Goal: Complete application form: Complete application form

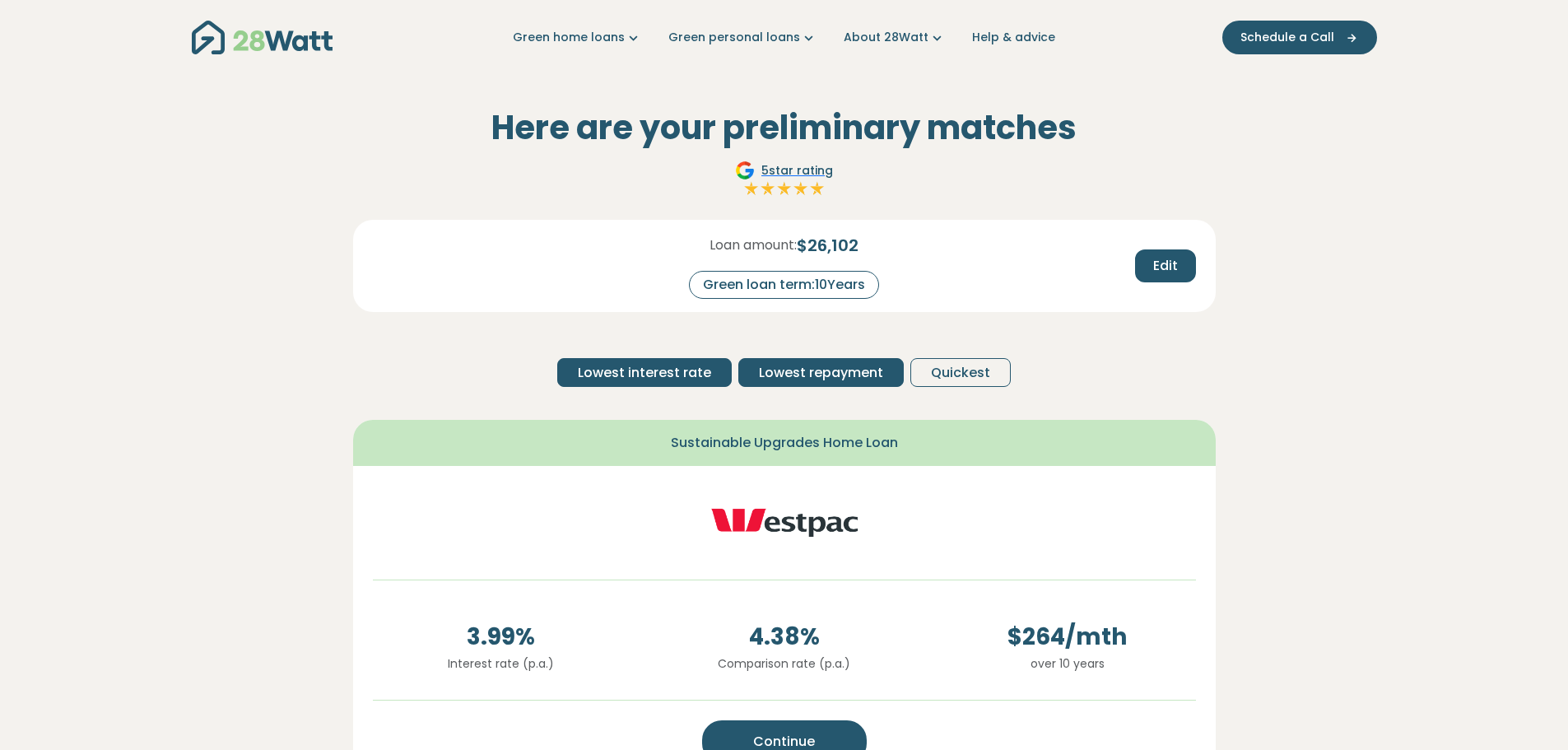
click at [828, 375] on span "Lowest repayment" at bounding box center [821, 373] width 124 height 20
click at [606, 39] on link "Green home loans" at bounding box center [578, 37] width 129 height 18
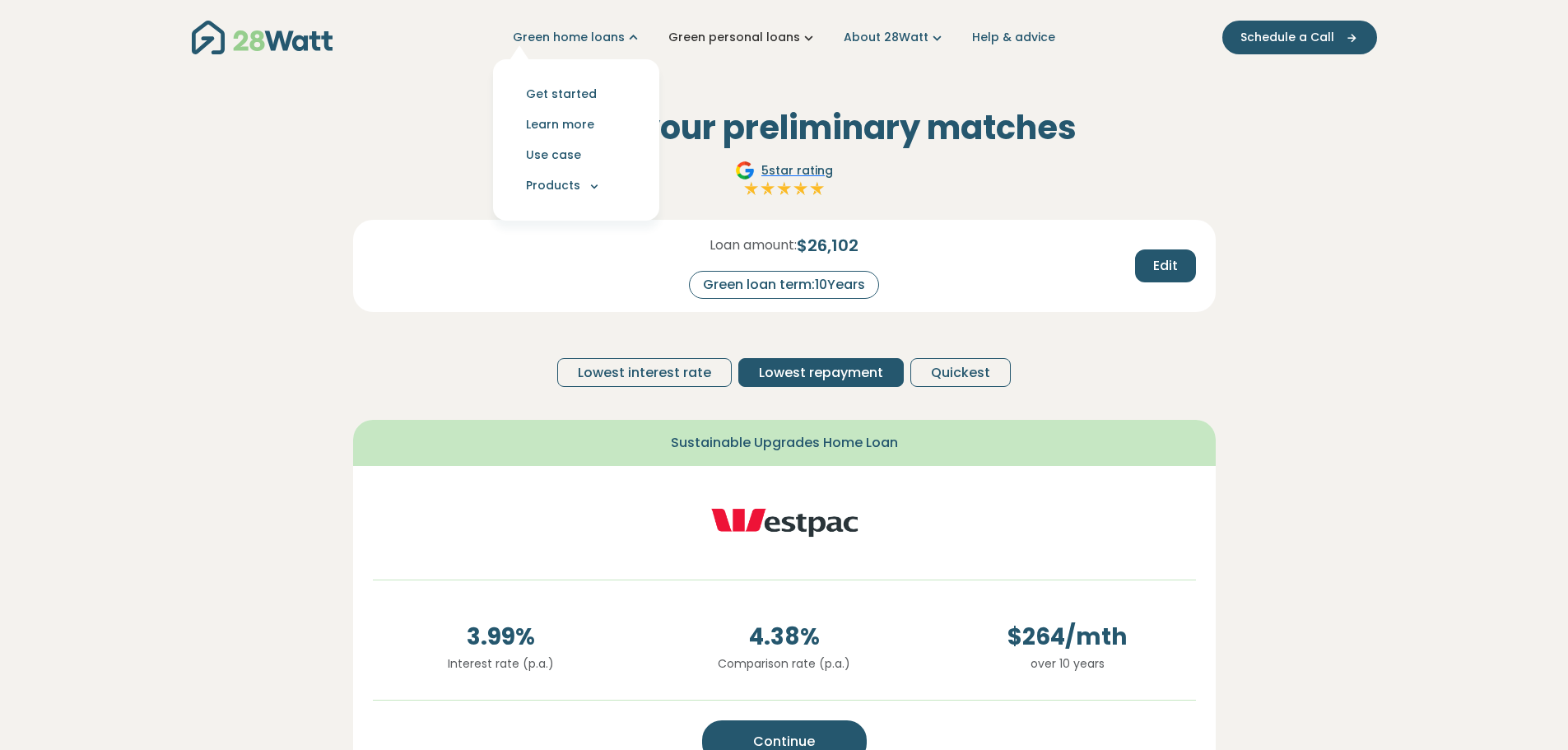
click at [750, 41] on link "Green personal loans" at bounding box center [743, 37] width 149 height 18
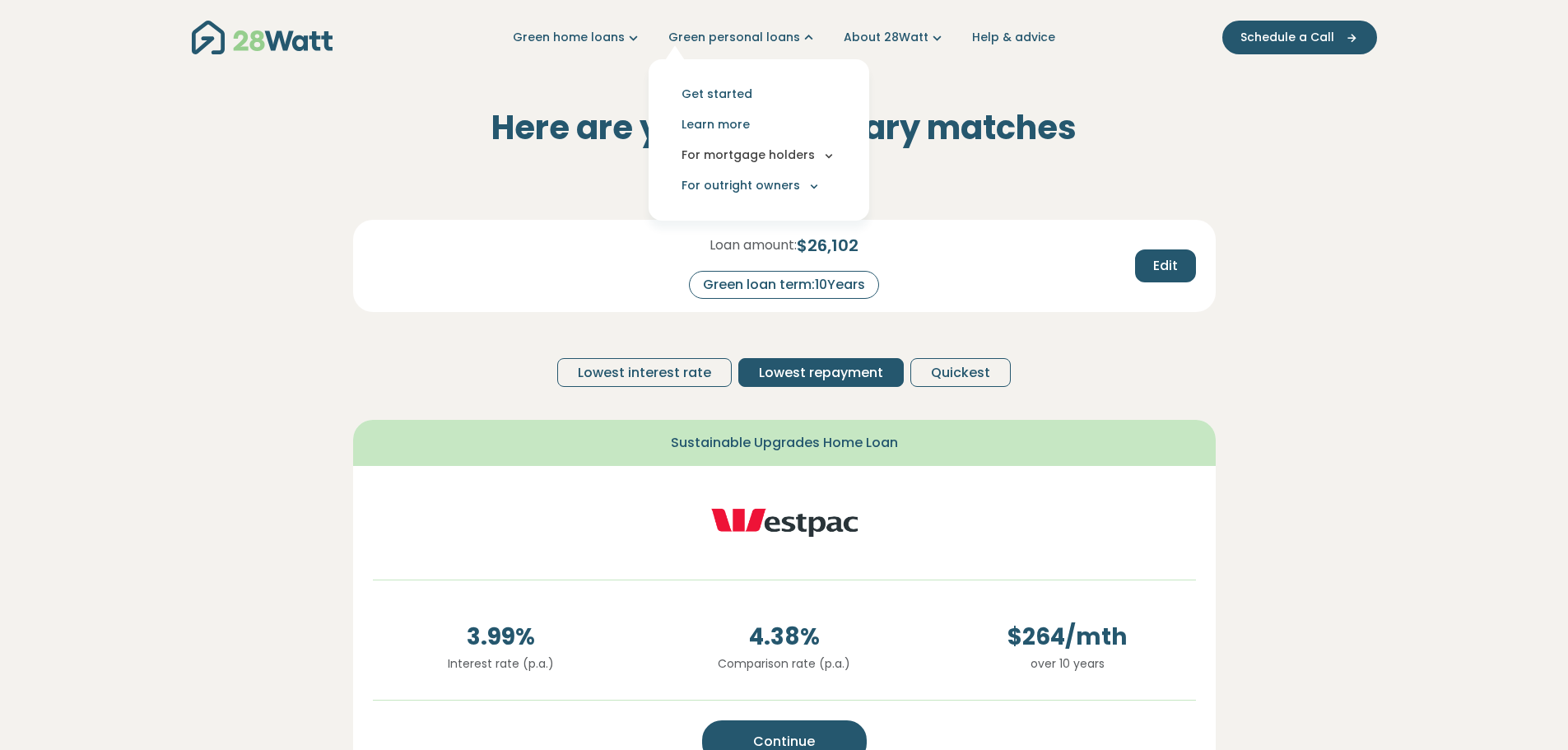
click at [747, 152] on button "For mortgage holders" at bounding box center [759, 155] width 195 height 30
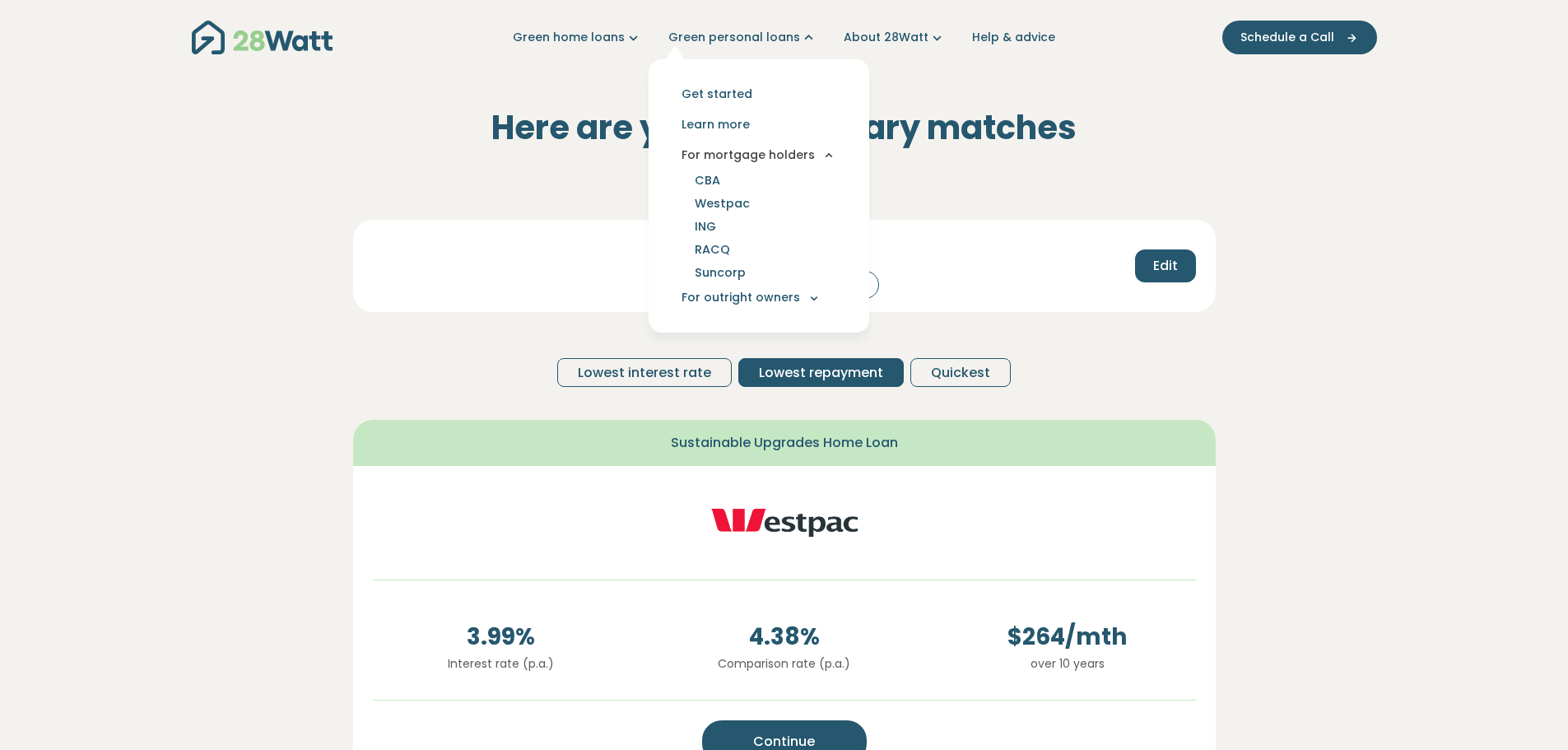
click at [747, 154] on button "For mortgage holders" at bounding box center [759, 155] width 195 height 30
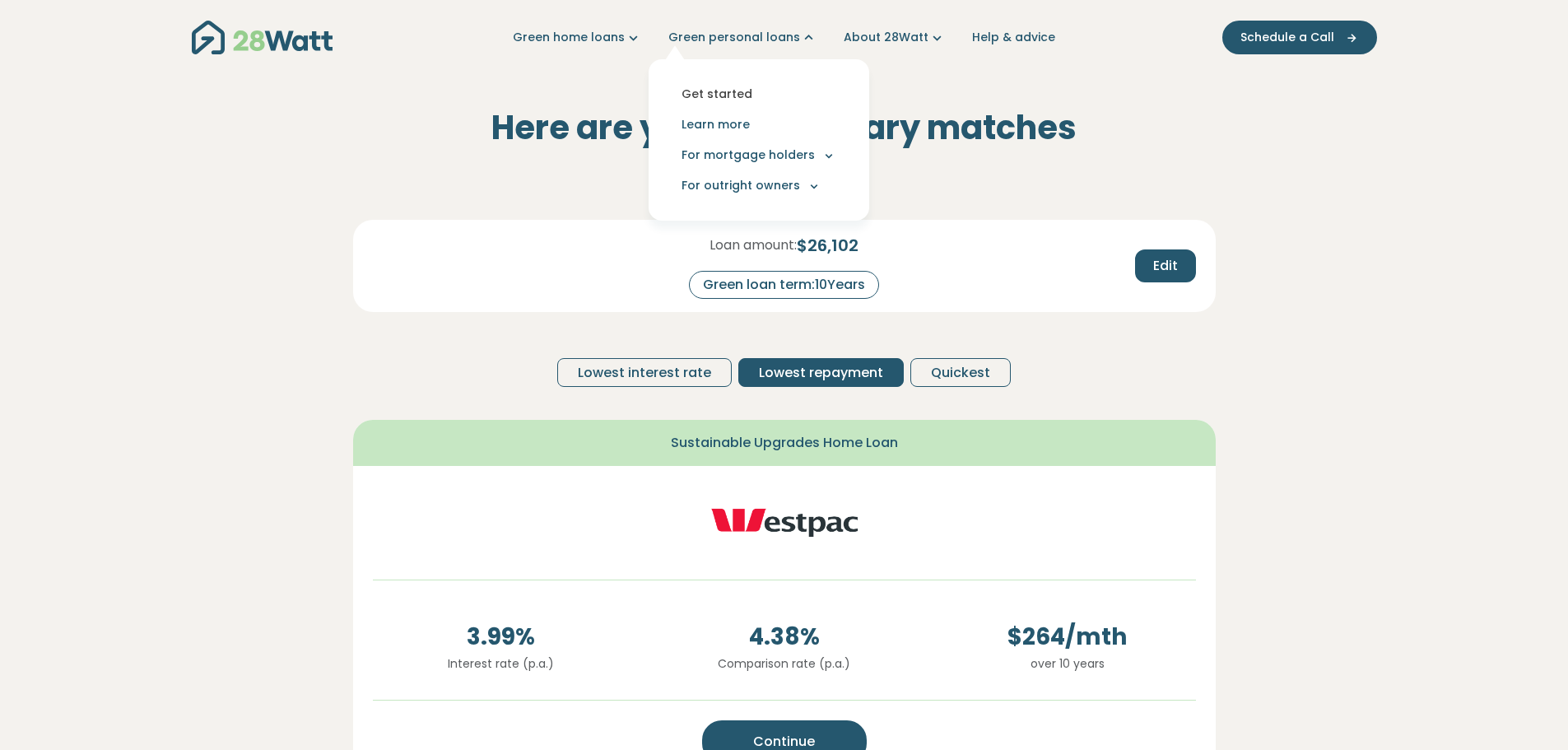
click at [735, 92] on link "Get started" at bounding box center [759, 94] width 195 height 30
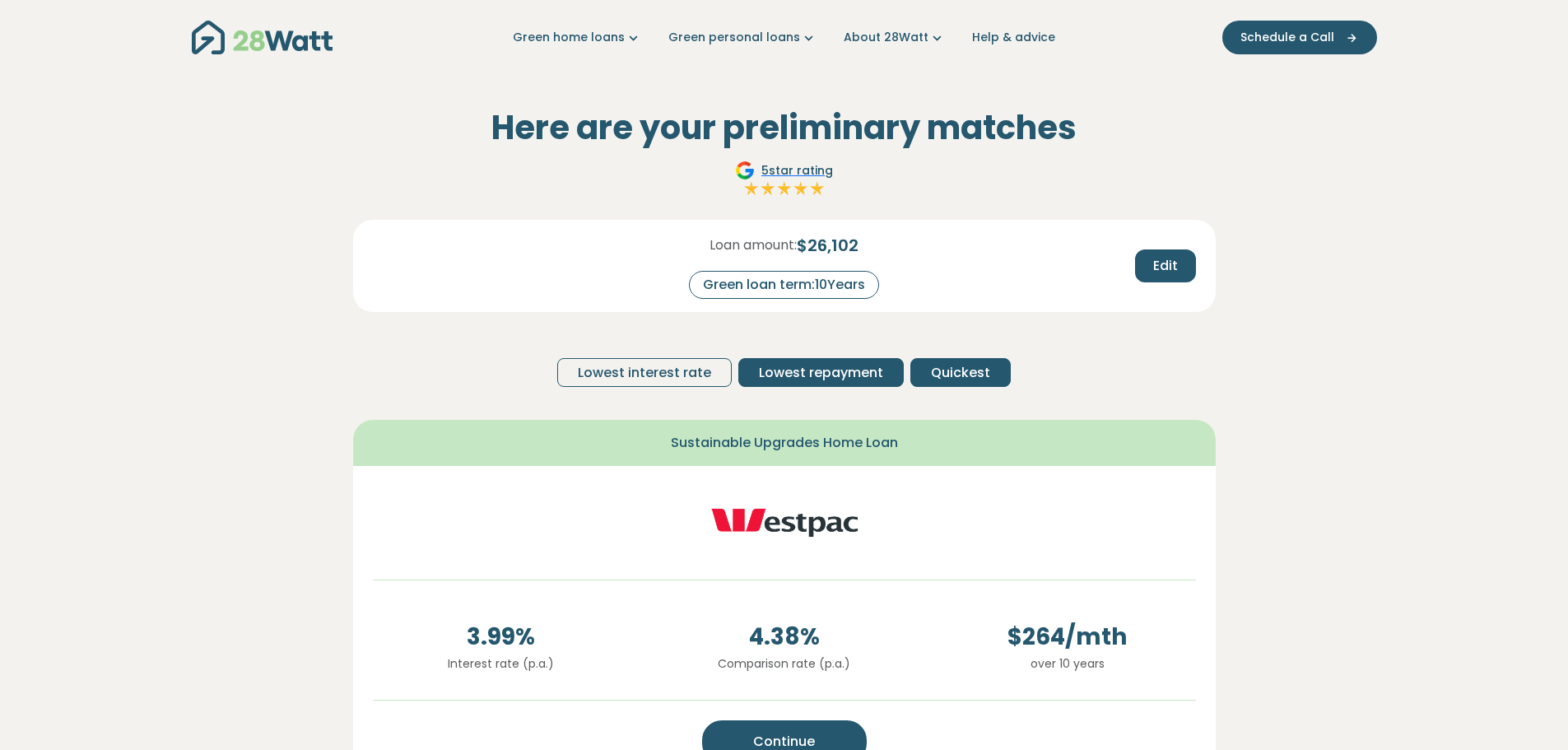
click at [982, 383] on button "Quickest" at bounding box center [961, 372] width 101 height 29
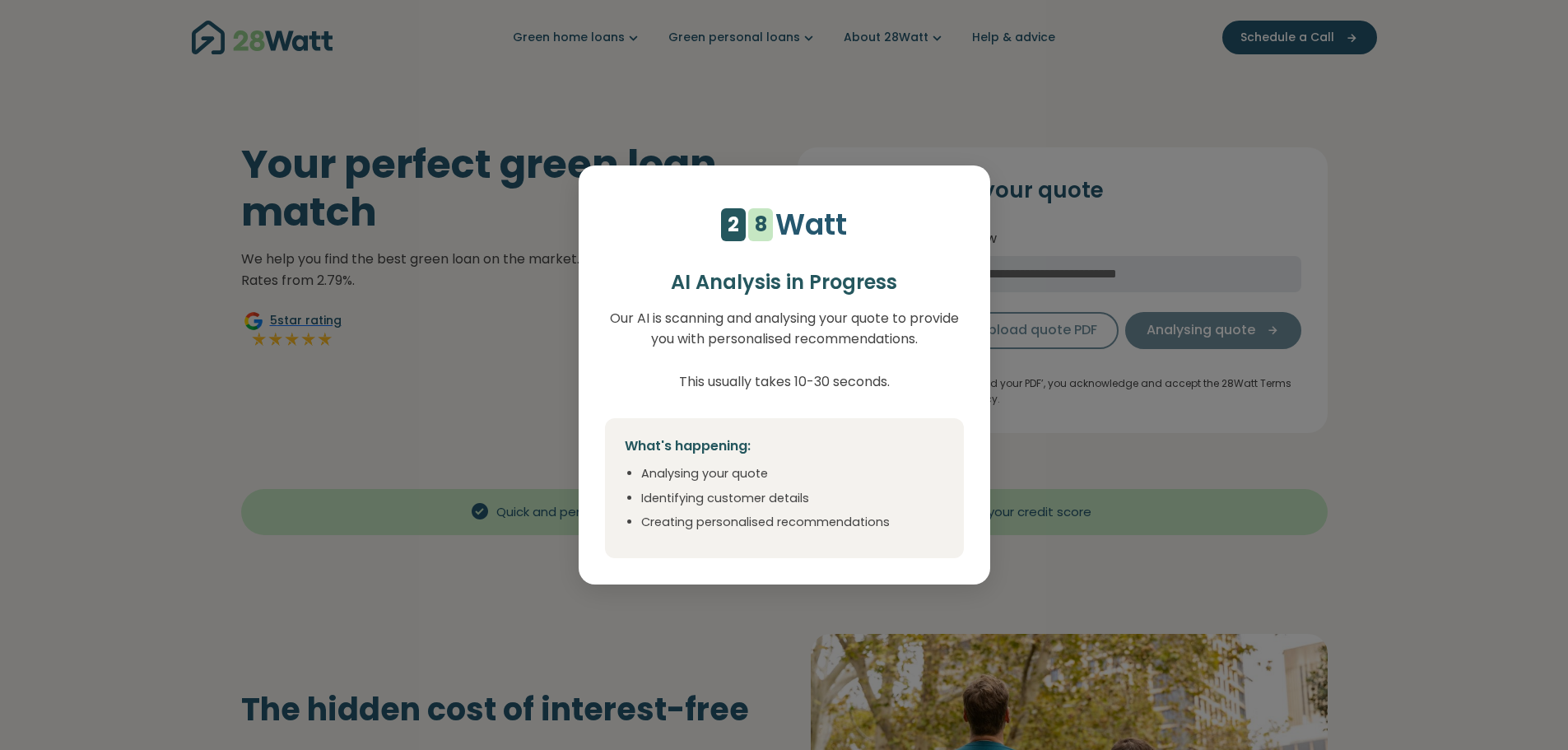
select select "***"
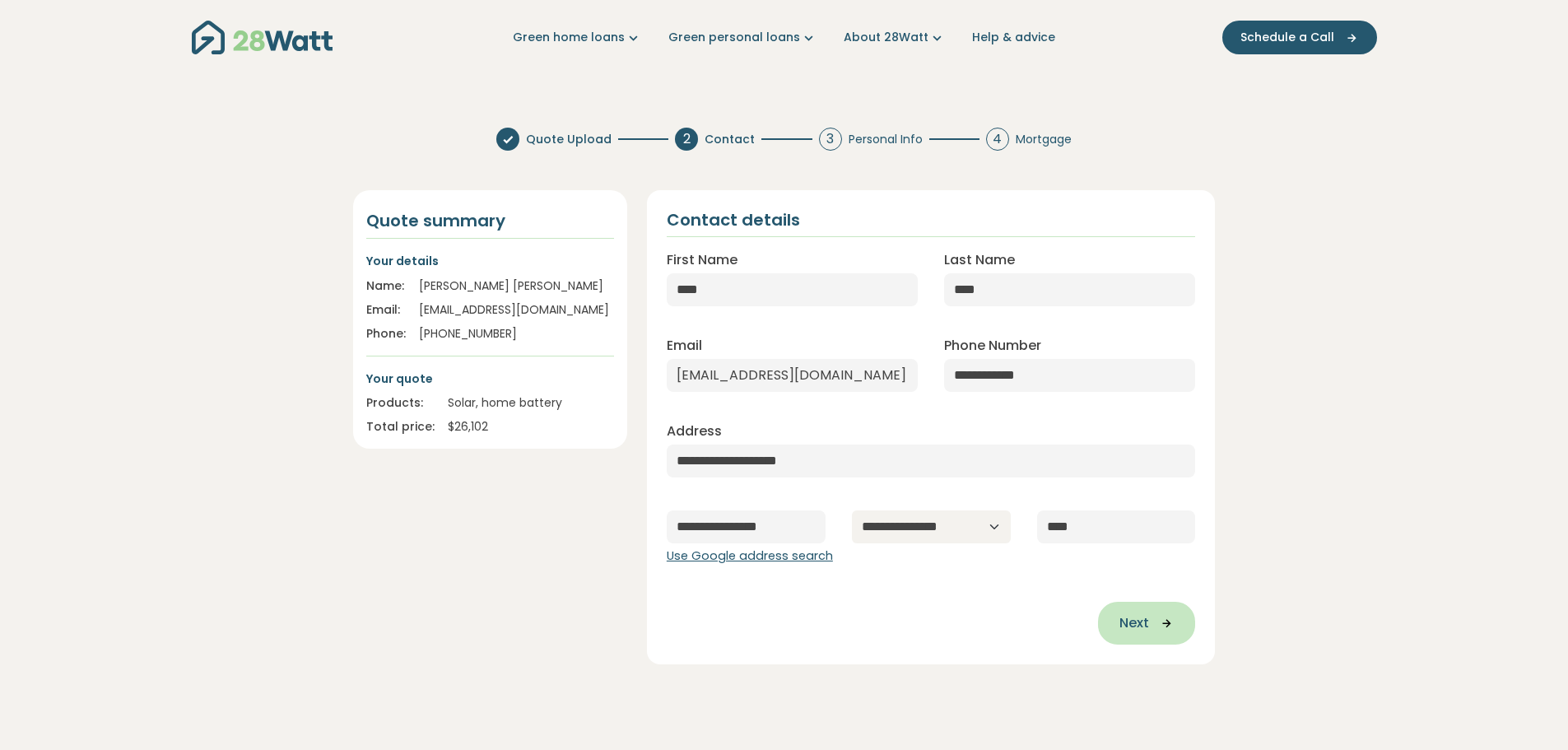
click at [1166, 620] on icon "button" at bounding box center [1160, 623] width 24 height 15
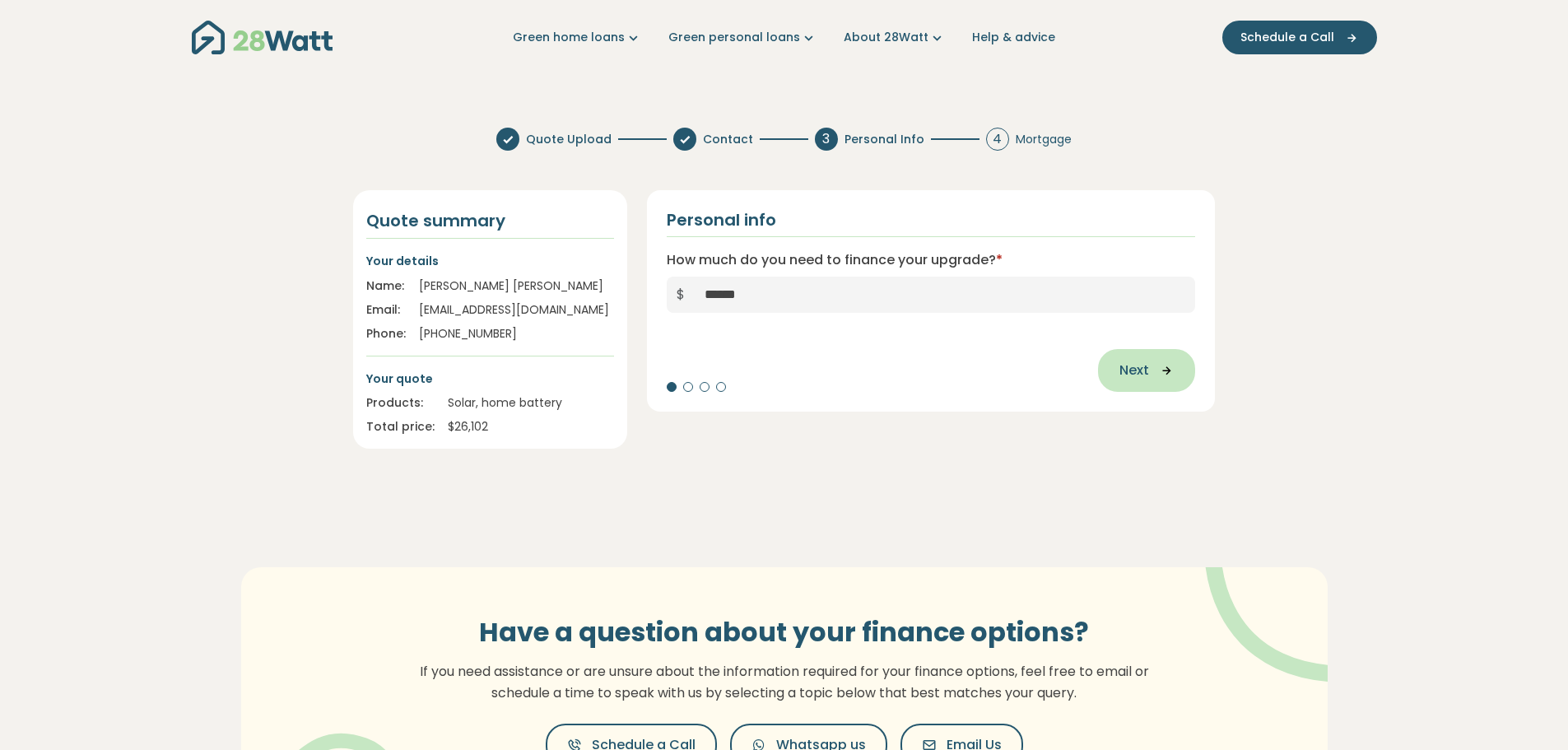
click at [1134, 377] on span "Next" at bounding box center [1134, 371] width 29 height 20
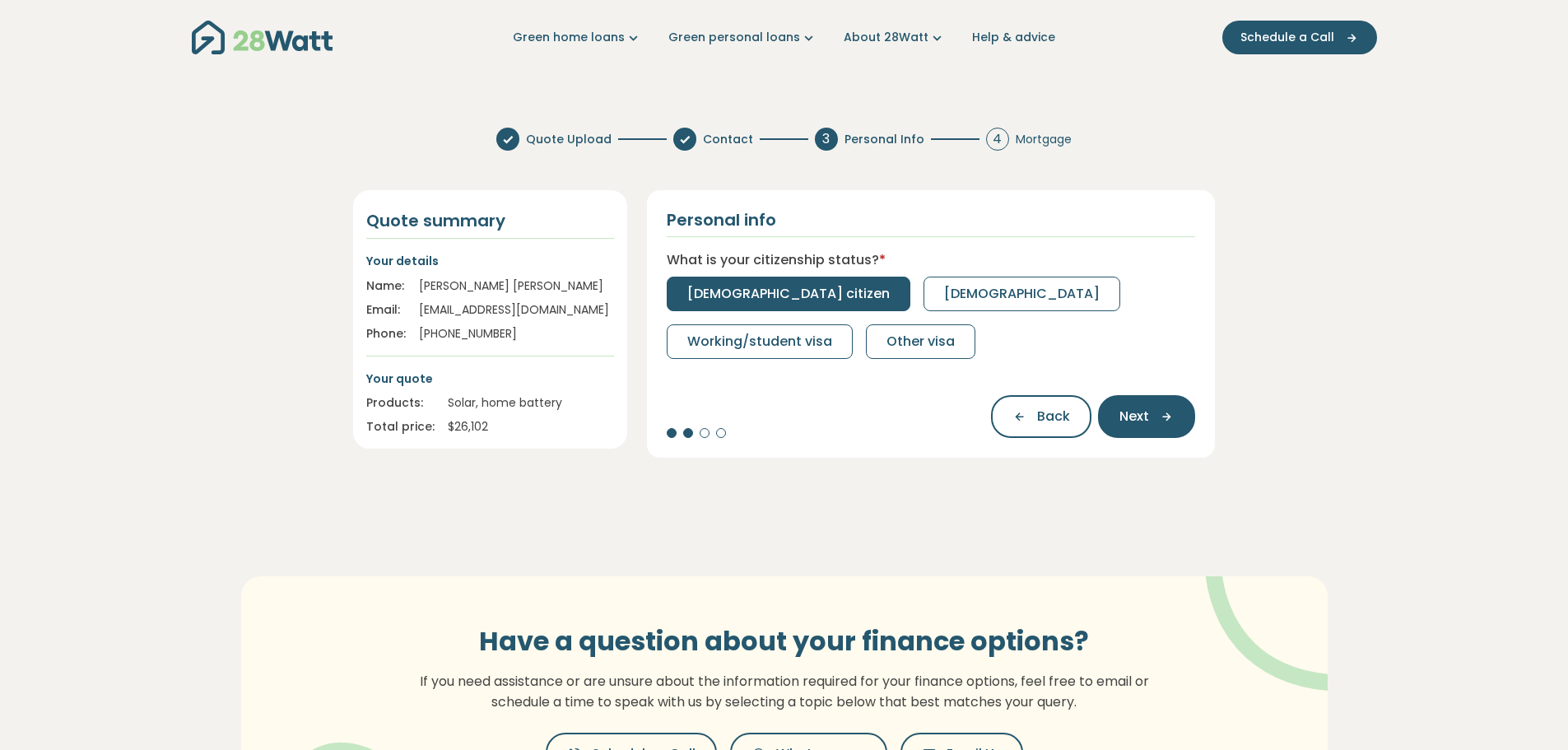
click at [735, 299] on span "Australian citizen" at bounding box center [788, 294] width 202 height 20
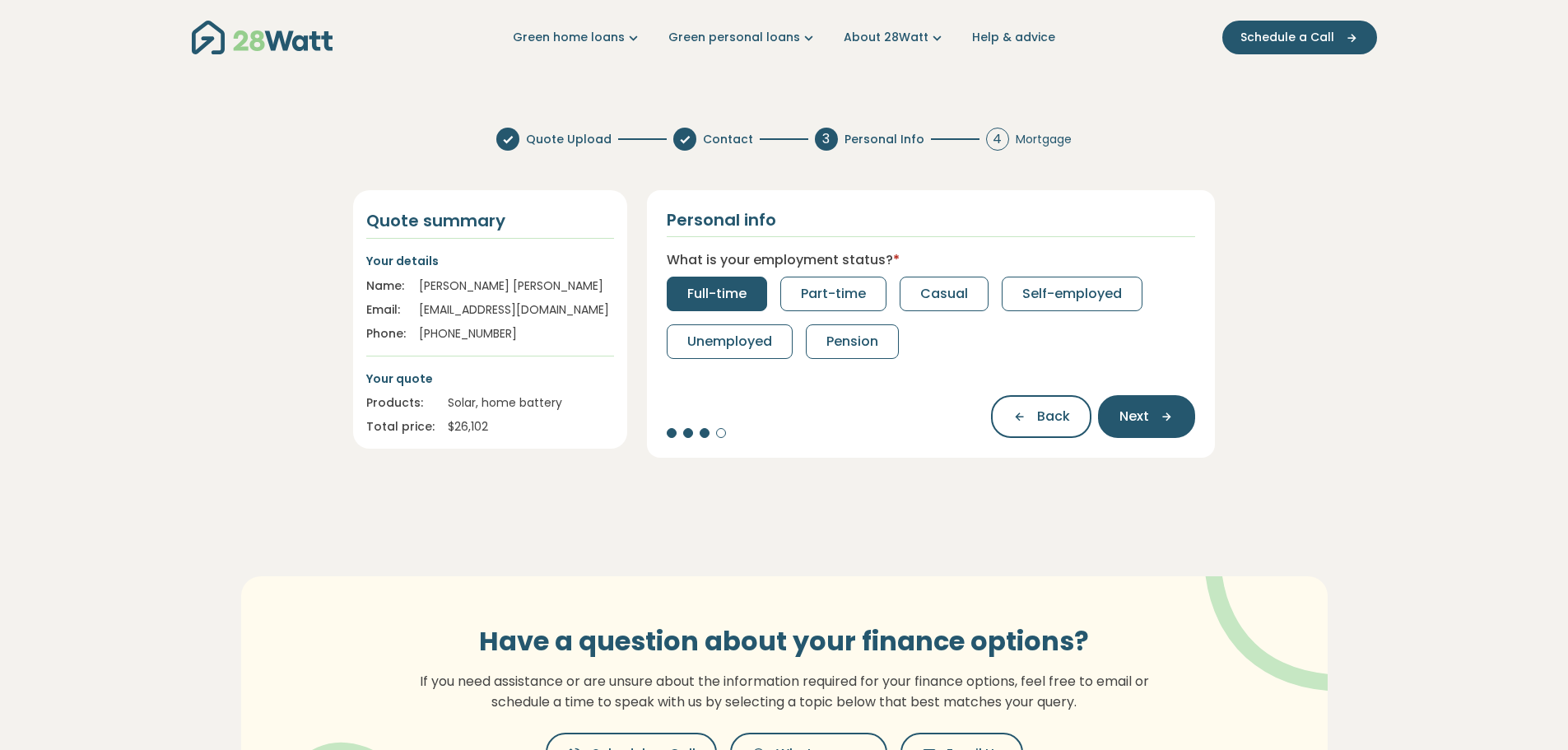
click at [717, 295] on span "Full-time" at bounding box center [717, 294] width 60 height 20
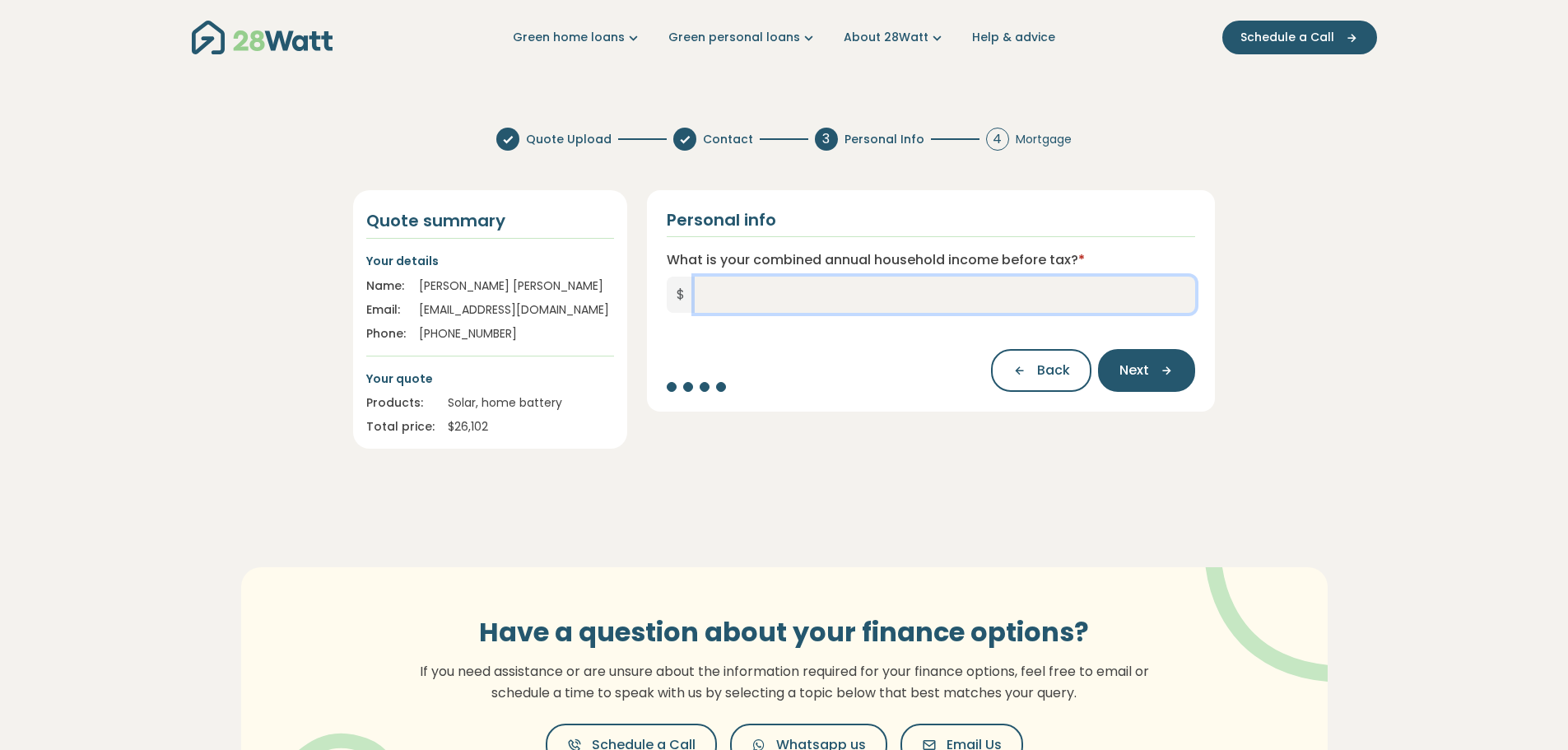
click at [729, 291] on input "What is your combined annual household income before tax? *" at bounding box center [946, 294] width 501 height 36
type input "*******"
click at [1129, 372] on span "Next" at bounding box center [1134, 371] width 29 height 20
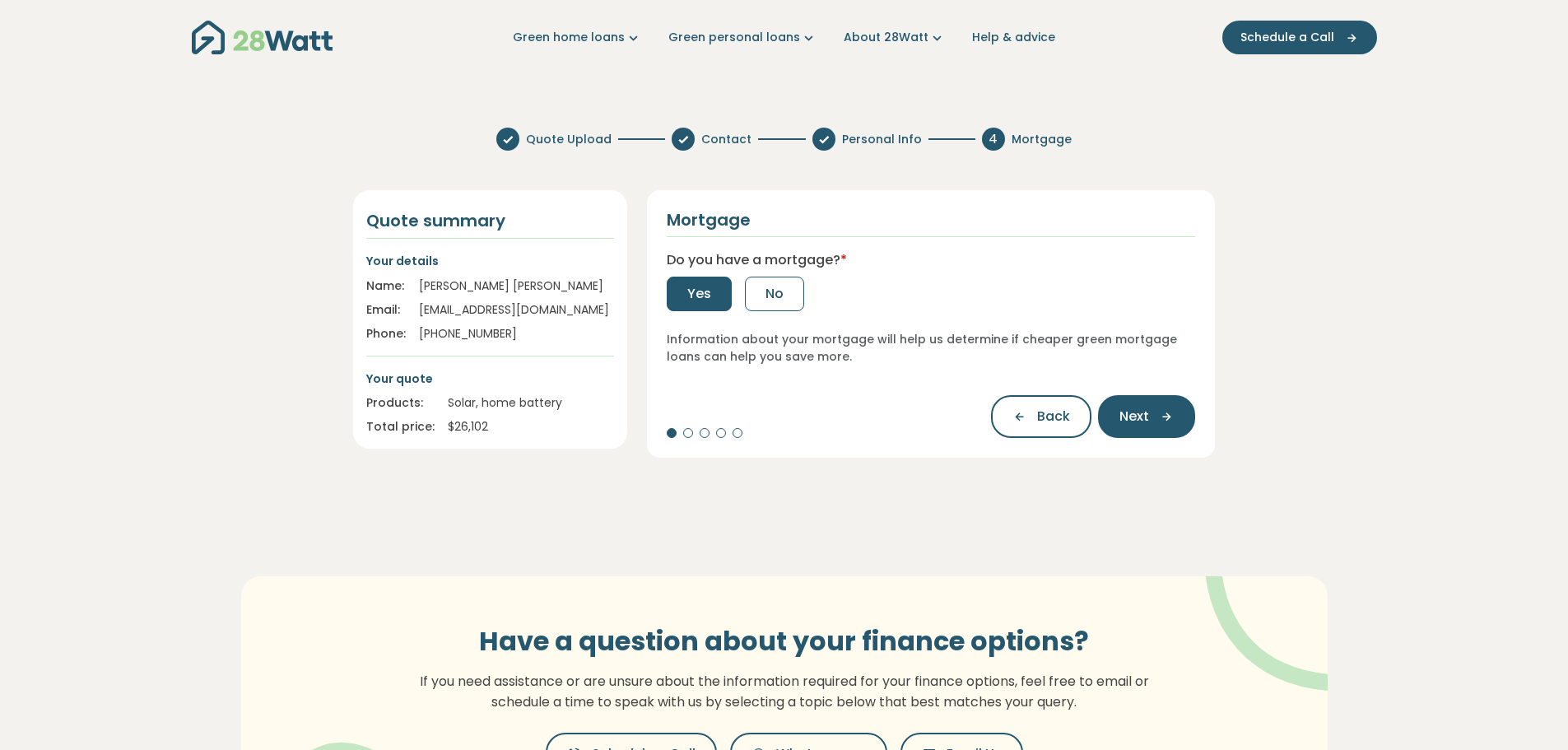
click at [706, 295] on span "Yes" at bounding box center [699, 294] width 23 height 20
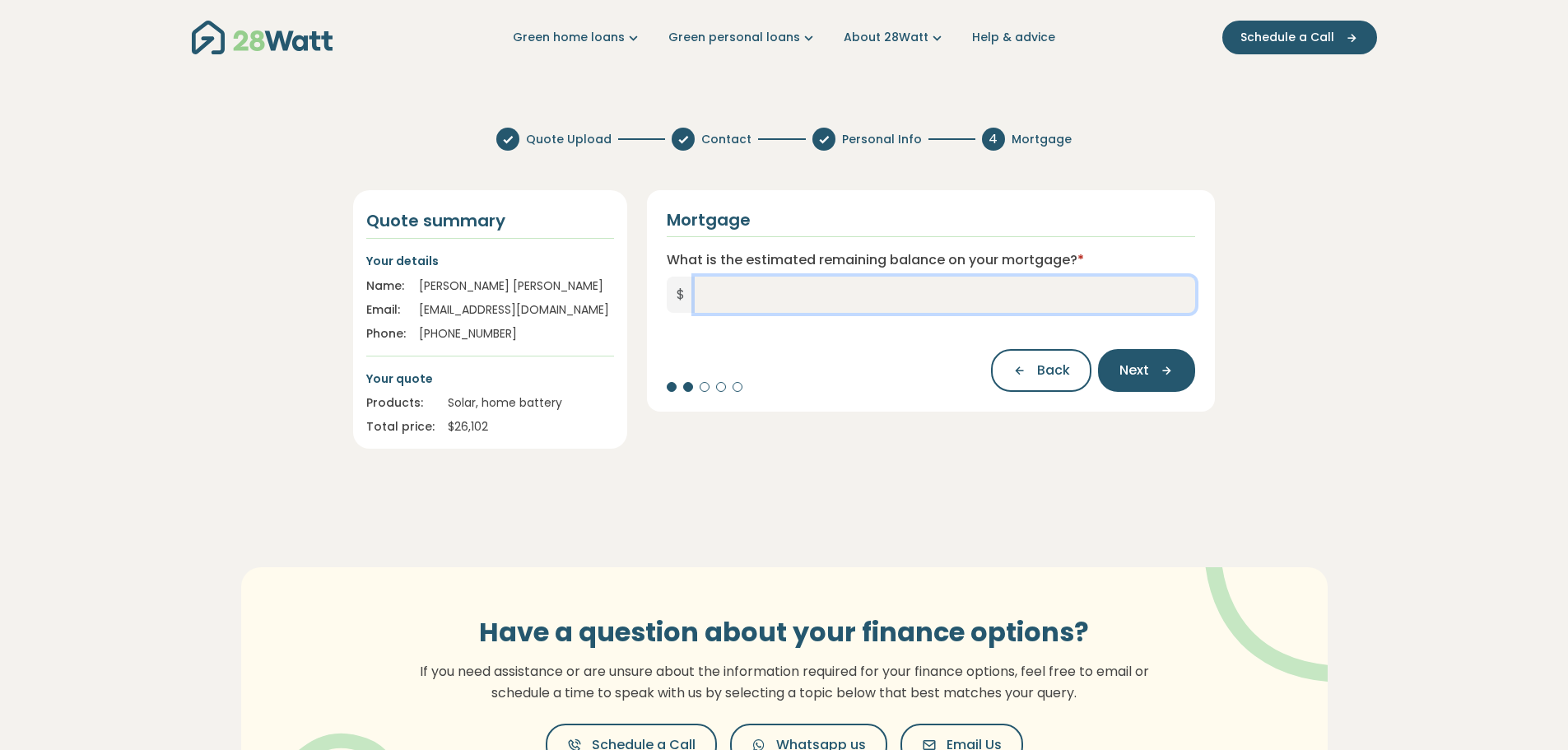
click at [706, 295] on input "What is the estimated remaining balance on your mortgage? *" at bounding box center [946, 294] width 501 height 36
type input "*********"
click at [1134, 360] on button "Next" at bounding box center [1147, 370] width 97 height 43
click at [758, 297] on input "What is your current interest rate? *" at bounding box center [931, 294] width 529 height 36
type input "****"
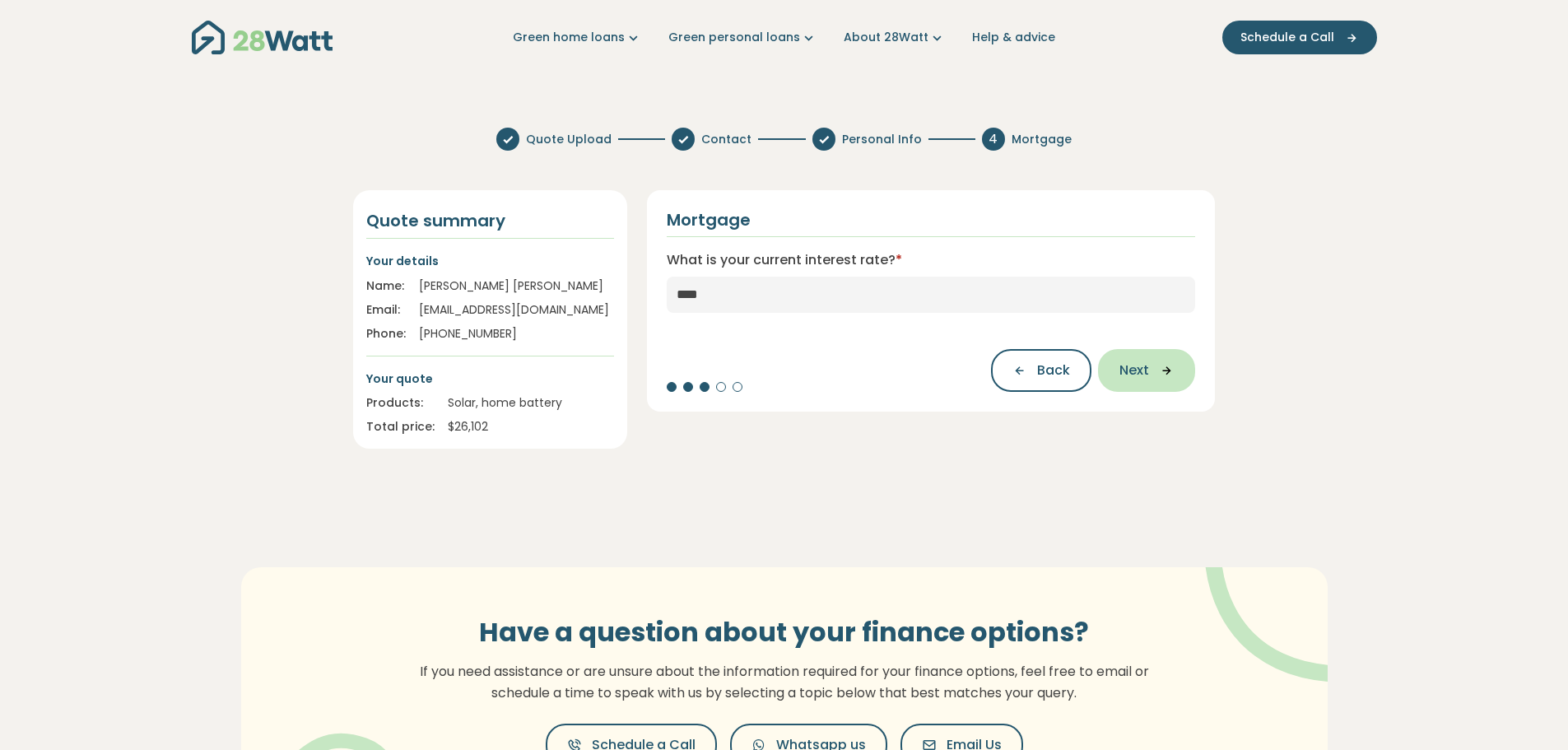
click at [1141, 377] on span "Next" at bounding box center [1134, 371] width 29 height 20
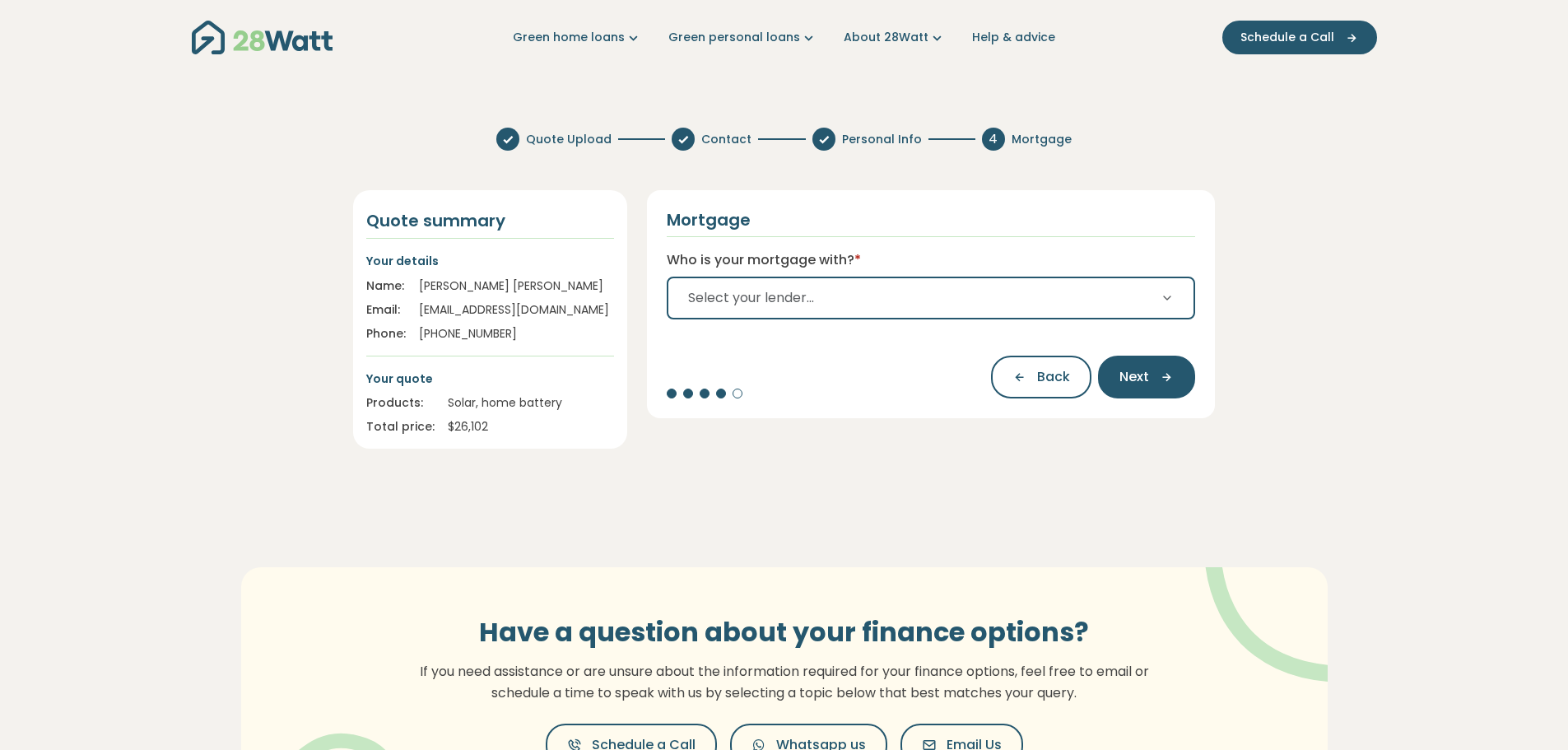
click at [846, 303] on button "Select your lender..." at bounding box center [931, 298] width 529 height 43
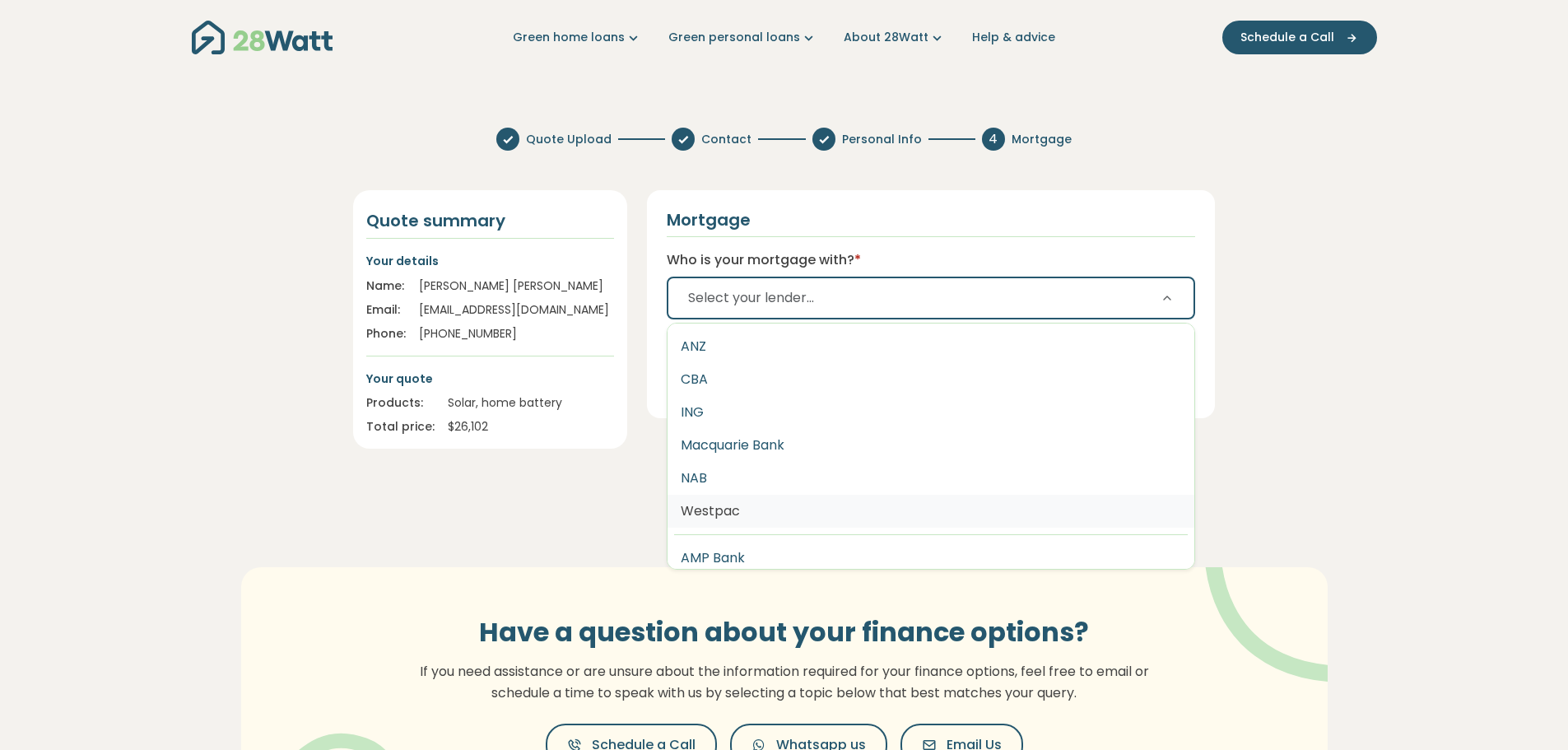
click at [751, 509] on button "Westpac" at bounding box center [931, 511] width 527 height 33
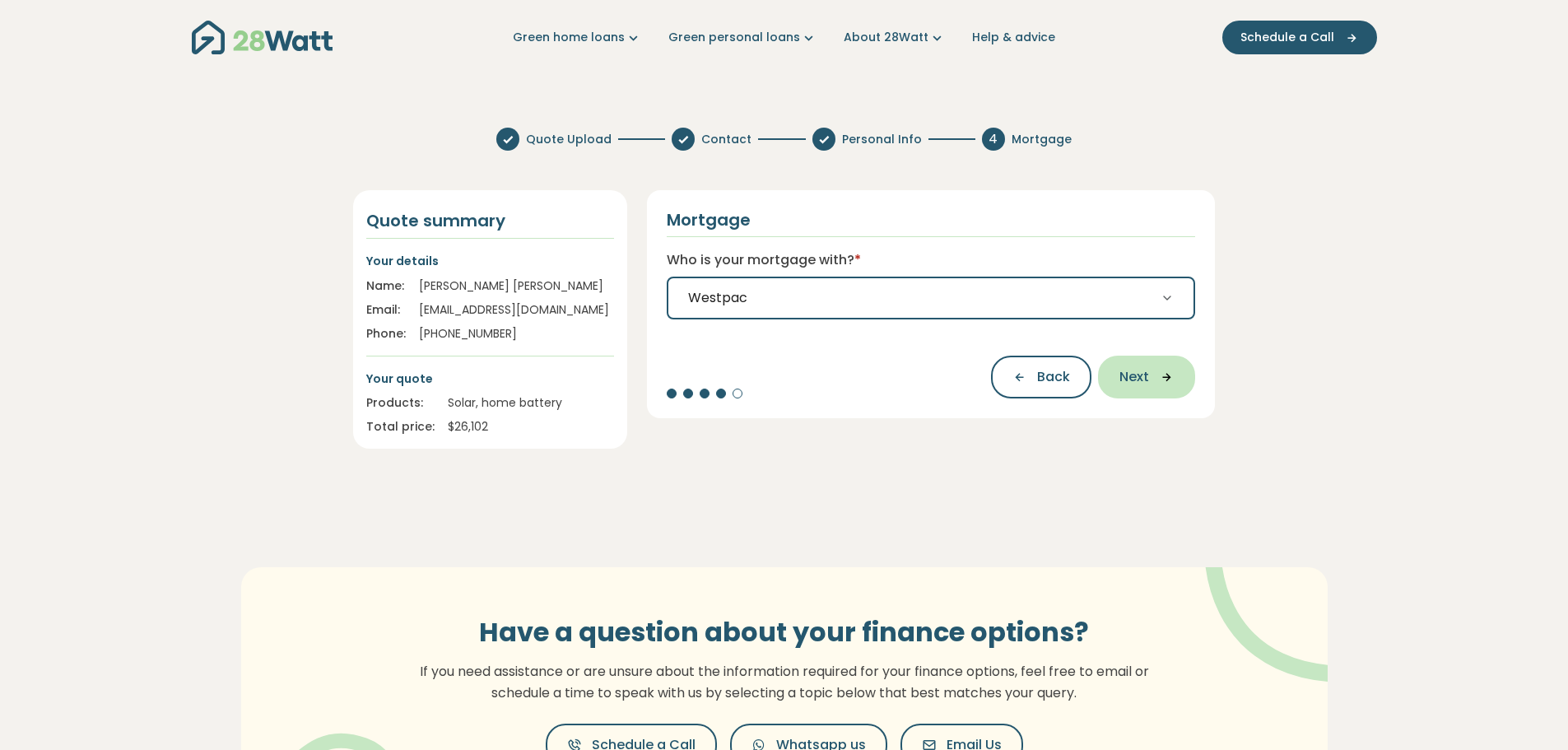
click at [1151, 382] on icon "button" at bounding box center [1160, 378] width 24 height 15
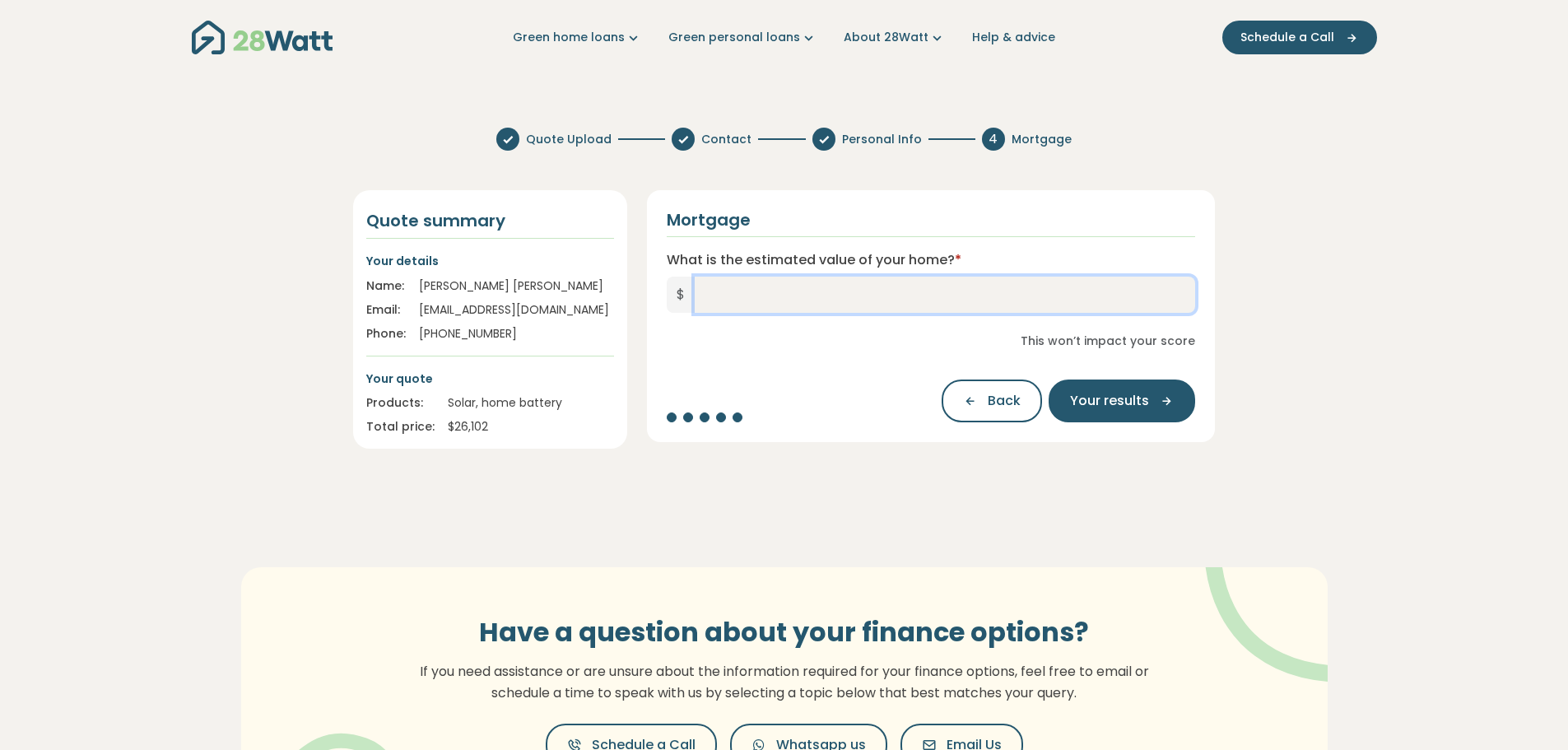
click at [758, 299] on input "What is the estimated value of your home? *" at bounding box center [946, 294] width 501 height 36
type input "*********"
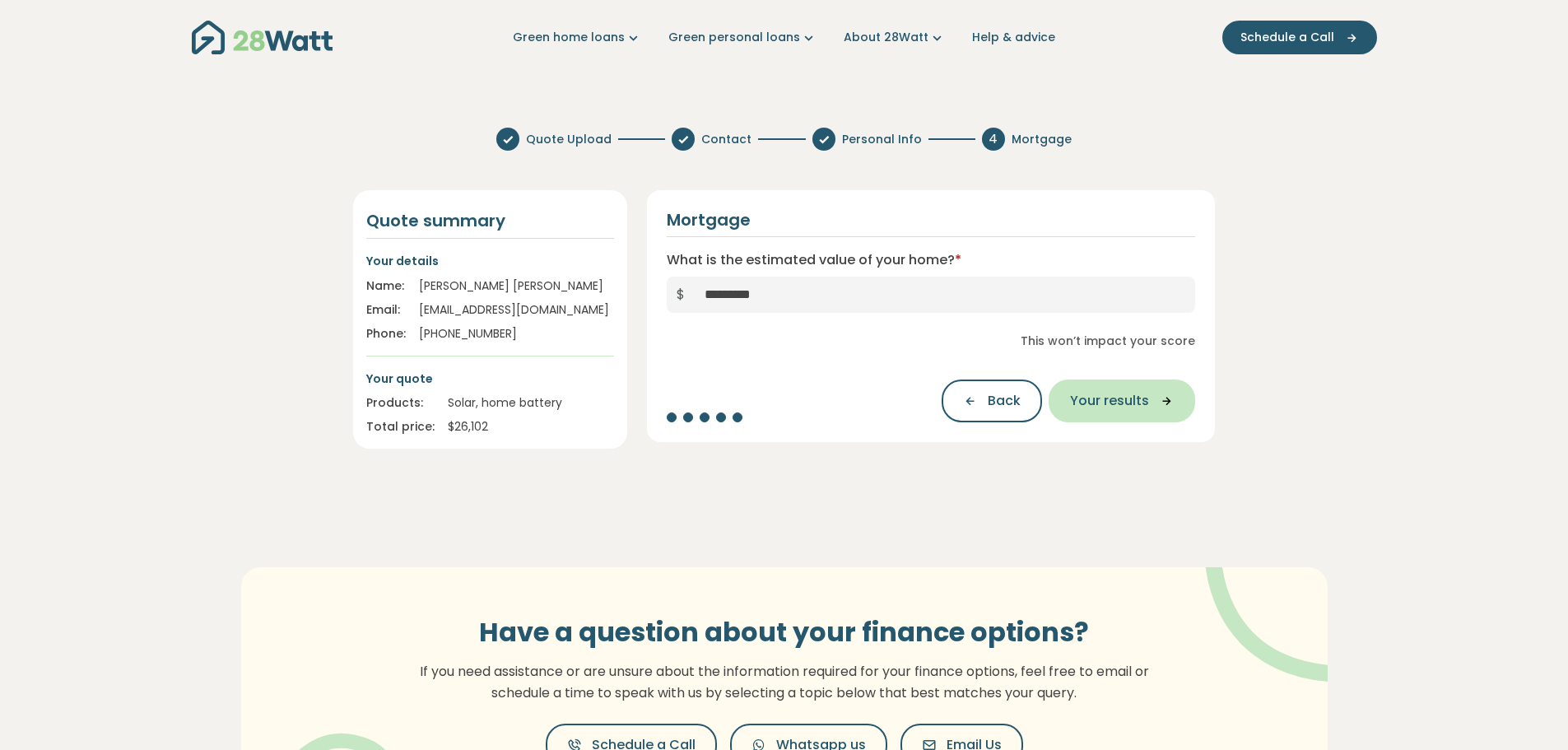
click at [1117, 406] on span "Your results" at bounding box center [1109, 401] width 79 height 20
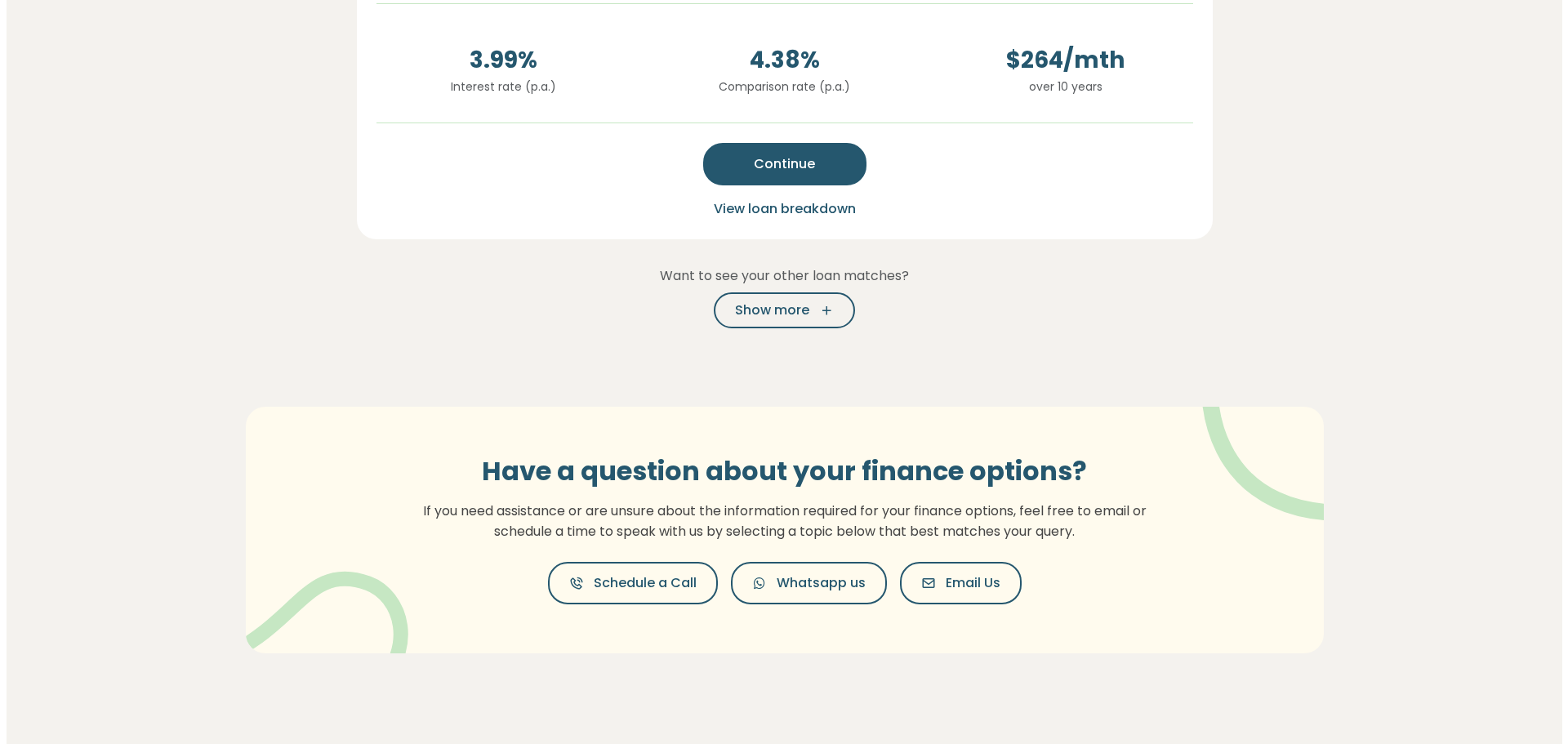
scroll to position [246, 0]
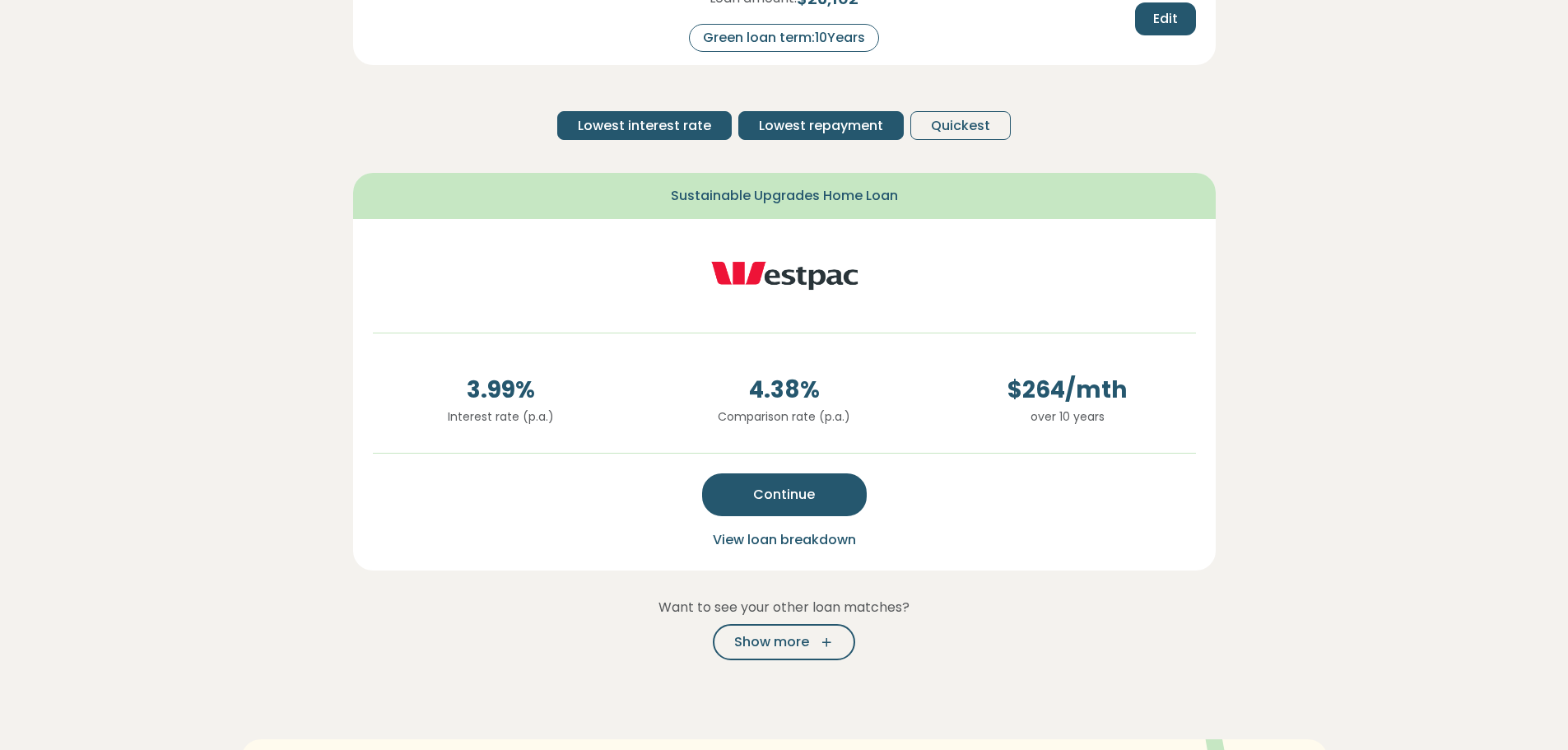
click at [835, 130] on span "Lowest repayment" at bounding box center [821, 126] width 124 height 20
click at [959, 130] on span "Quickest" at bounding box center [960, 126] width 60 height 20
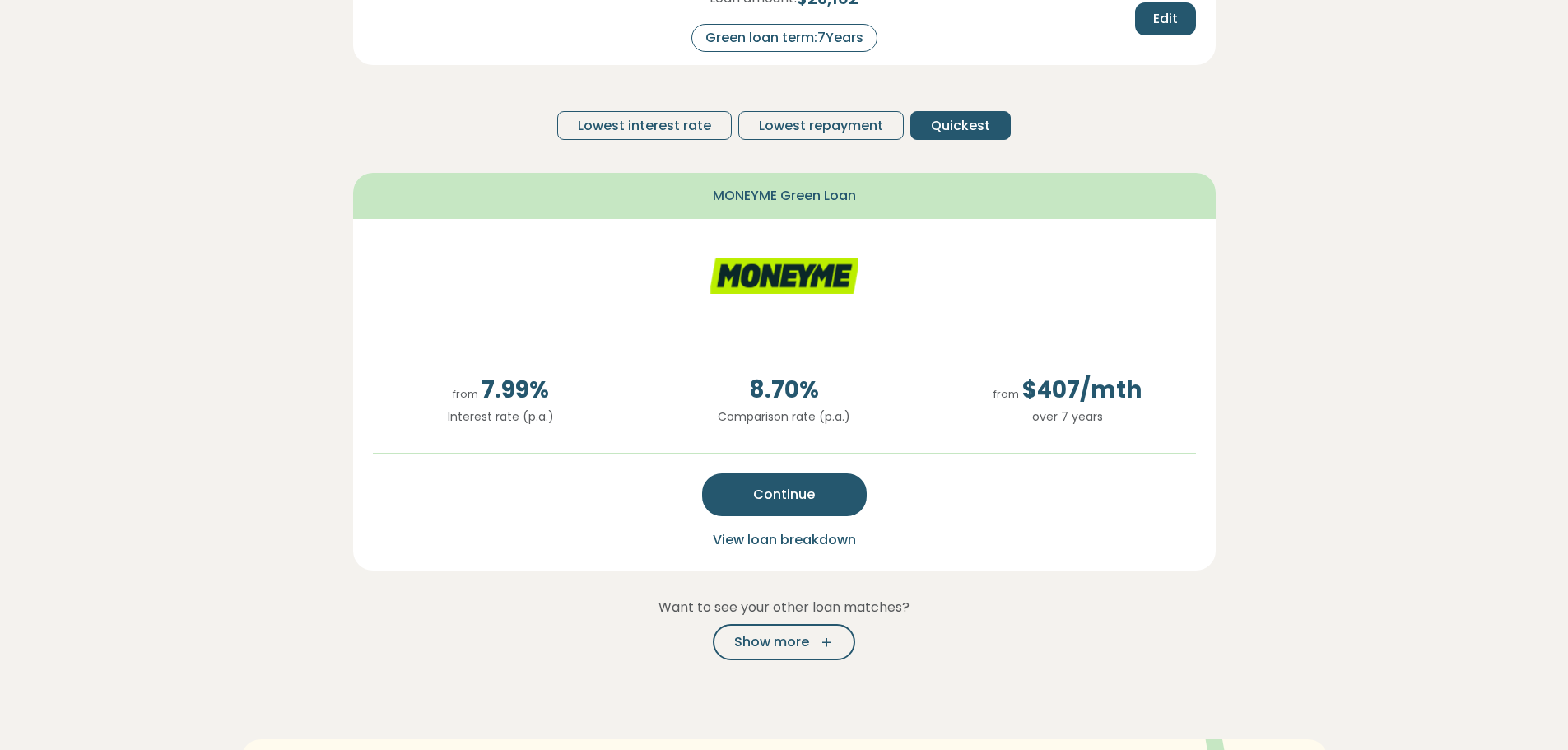
click at [804, 544] on span "View loan breakdown" at bounding box center [784, 539] width 143 height 19
